Goal: Download file/media

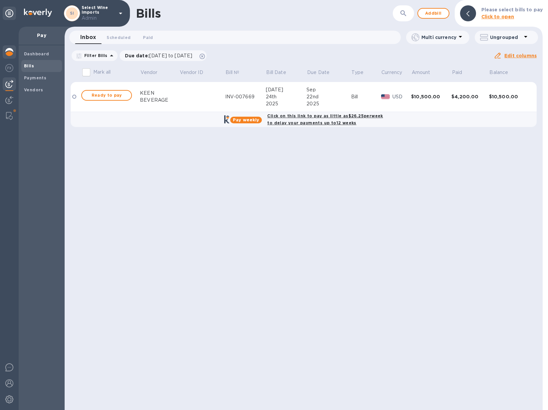
click at [5, 53] on div at bounding box center [9, 52] width 13 height 15
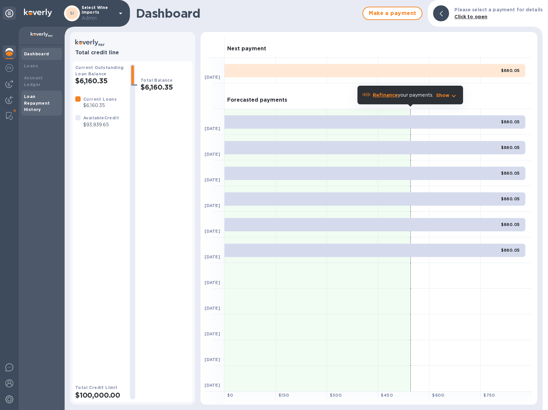
click at [47, 93] on div "Loan Repayment History" at bounding box center [41, 103] width 35 height 20
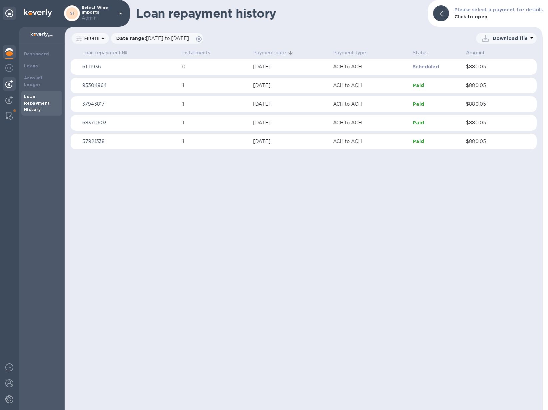
click at [11, 84] on img at bounding box center [9, 84] width 8 height 8
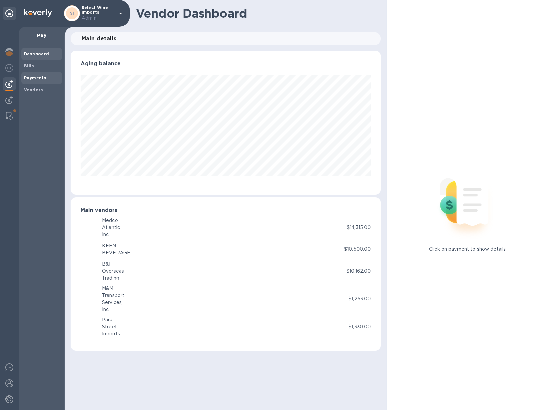
scroll to position [144, 310]
click at [32, 79] on b "Payments" at bounding box center [35, 77] width 22 height 5
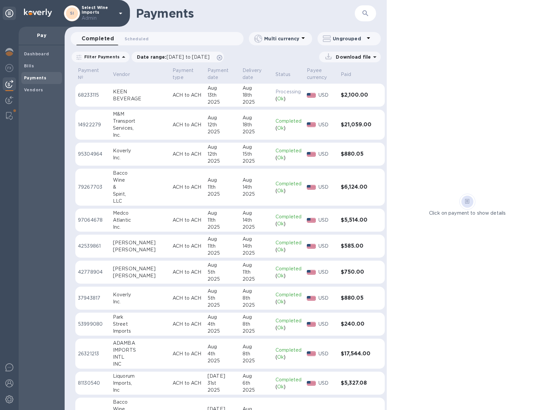
click at [362, 57] on p "Download file" at bounding box center [352, 57] width 38 height 7
click at [290, 102] on p "XLSX file" at bounding box center [281, 103] width 22 height 7
click at [10, 53] on img at bounding box center [9, 52] width 8 height 8
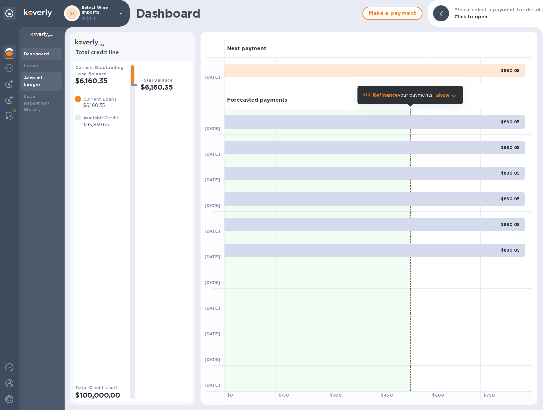
click at [40, 77] on b "Account Ledger" at bounding box center [33, 81] width 19 height 12
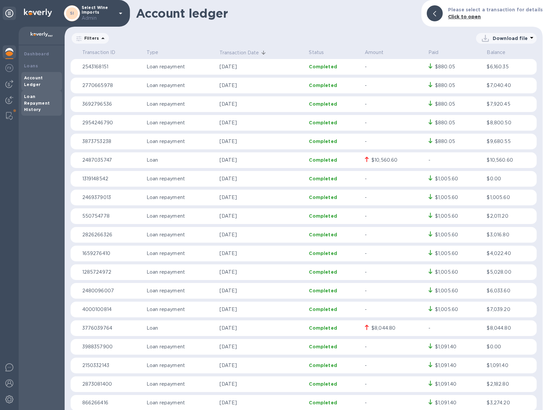
click at [41, 97] on b "Loan Repayment History" at bounding box center [37, 103] width 26 height 18
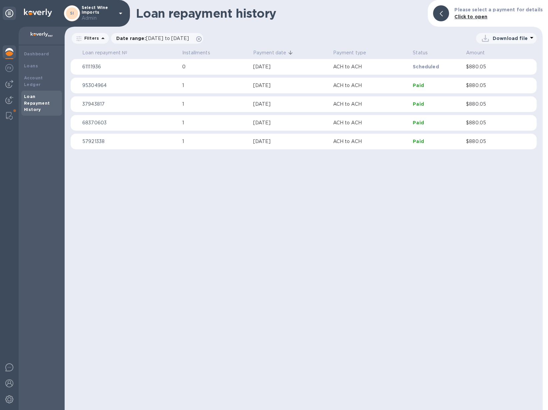
click at [530, 37] on icon at bounding box center [531, 38] width 3 height 2
click at [404, 38] on div at bounding box center [274, 205] width 548 height 410
click at [48, 67] on div "Loans" at bounding box center [41, 66] width 35 height 7
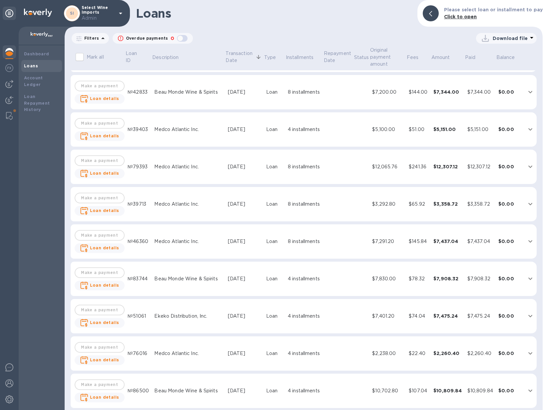
scroll to position [485, 0]
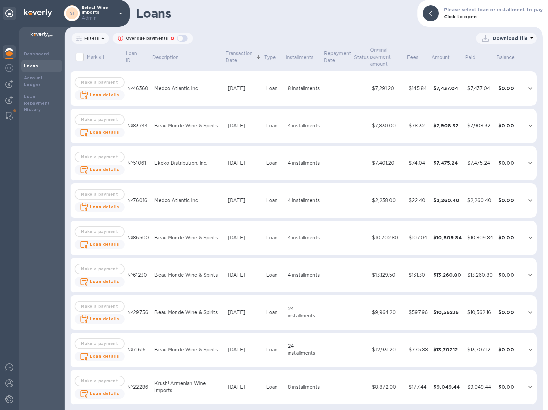
click at [511, 40] on p "Download file" at bounding box center [510, 38] width 35 height 7
click at [495, 54] on li "XLSX file" at bounding box center [506, 54] width 45 height 19
click at [101, 38] on icon at bounding box center [102, 38] width 3 height 2
click at [219, 22] on div "Loans Please select loan or installment to pay Click to open" at bounding box center [304, 13] width 478 height 27
